Goal: Navigation & Orientation: Find specific page/section

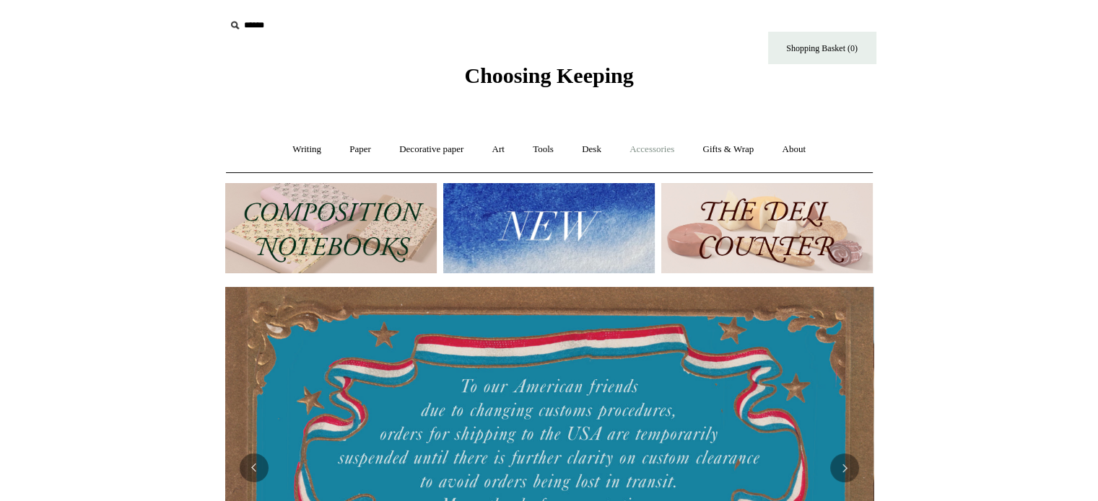
click at [664, 141] on link "Accessories +" at bounding box center [651, 150] width 71 height 38
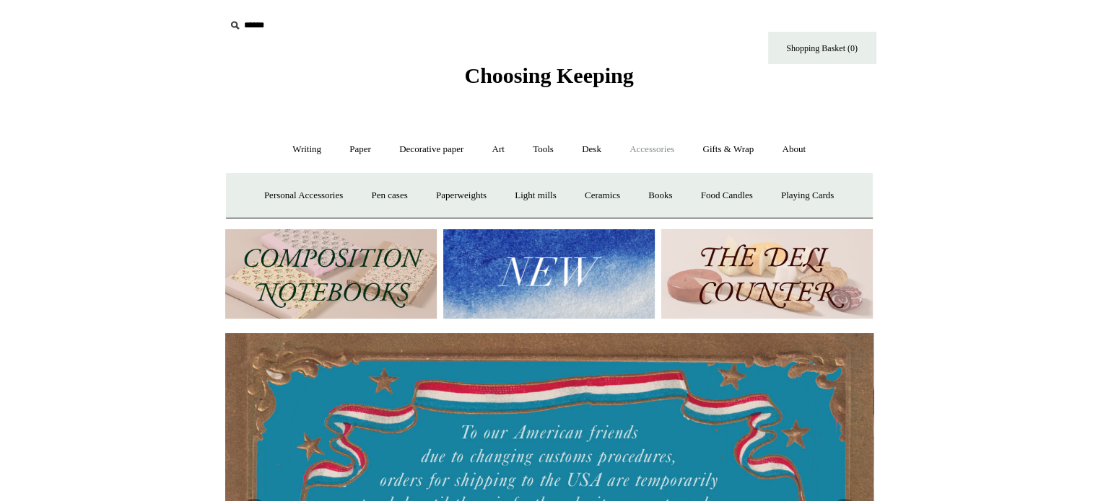
click at [564, 279] on img at bounding box center [548, 274] width 211 height 90
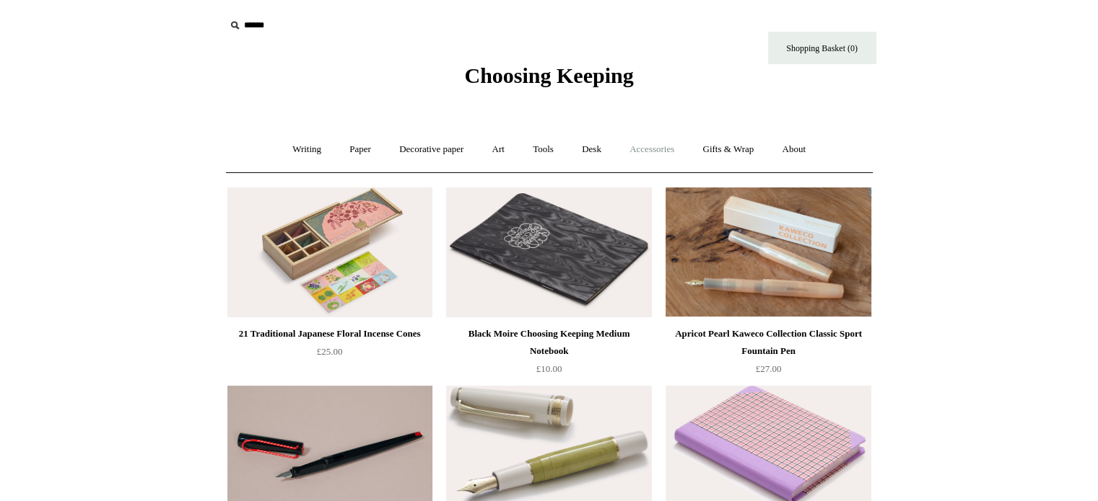
click at [638, 144] on link "Accessories +" at bounding box center [651, 150] width 71 height 38
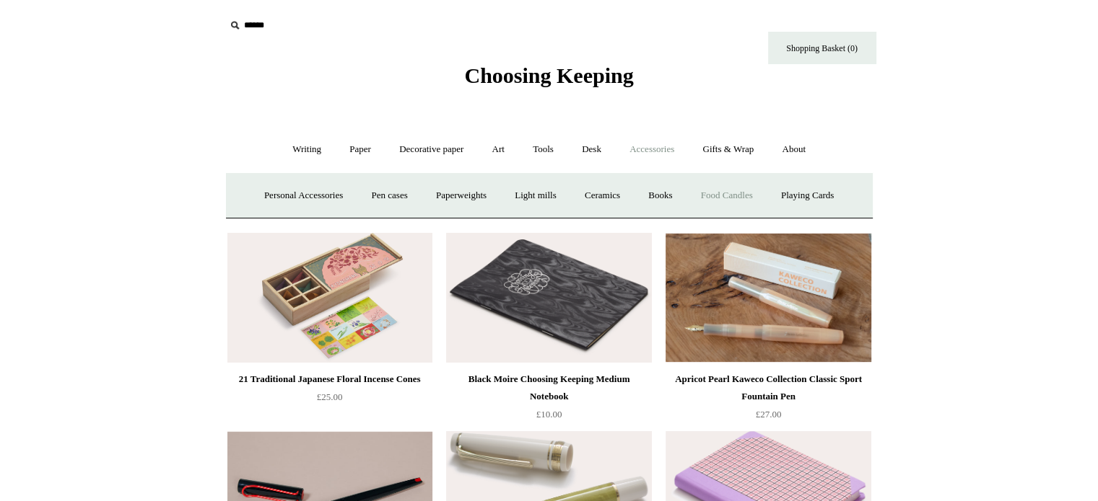
click at [751, 193] on link "Food Candles" at bounding box center [727, 196] width 78 height 38
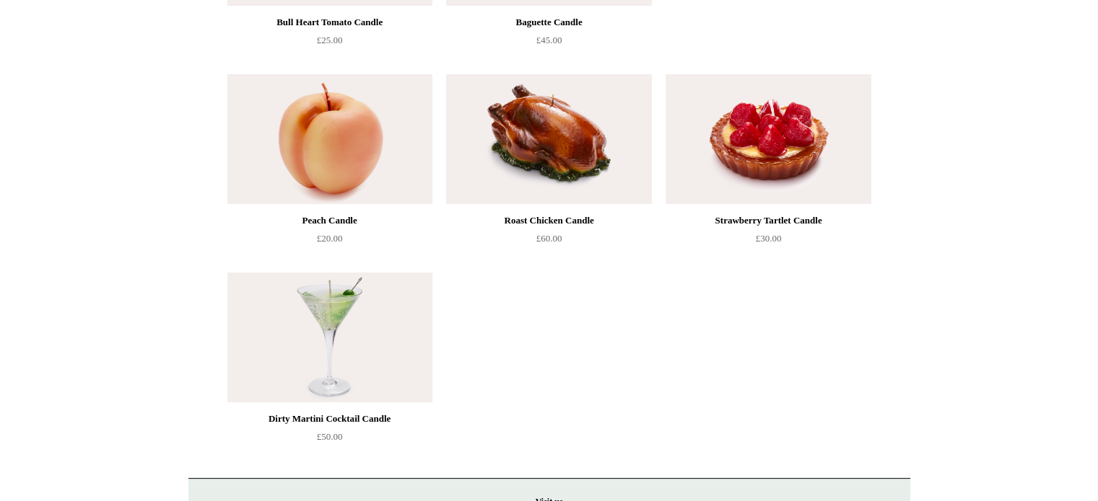
scroll to position [505, 0]
